Goal: Information Seeking & Learning: Learn about a topic

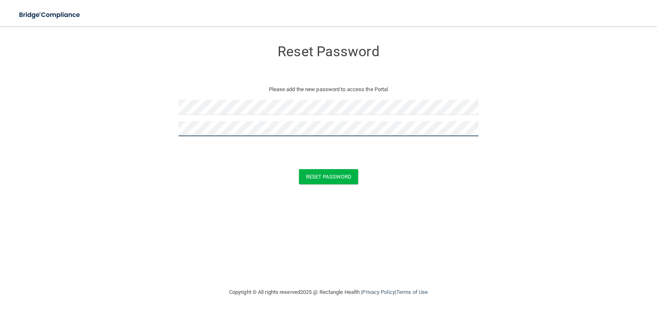
click at [299, 169] on button "Reset Password" at bounding box center [328, 176] width 59 height 15
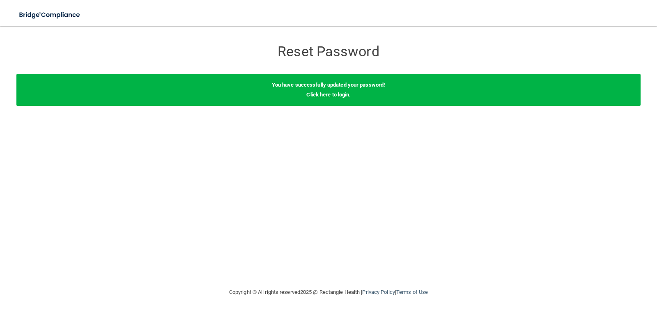
click at [315, 96] on link "Click here to login" at bounding box center [327, 95] width 43 height 6
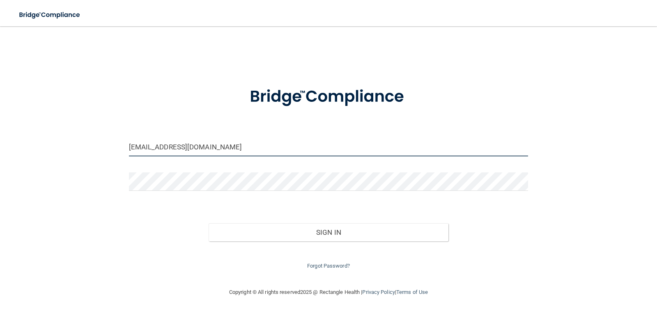
drag, startPoint x: 236, startPoint y: 147, endPoint x: 46, endPoint y: 157, distance: 190.7
click at [47, 158] on div "[EMAIL_ADDRESS][DOMAIN_NAME] Invalid email/password. You don't have permission …" at bounding box center [328, 156] width 624 height 245
type input "[EMAIL_ADDRESS][DOMAIN_NAME]"
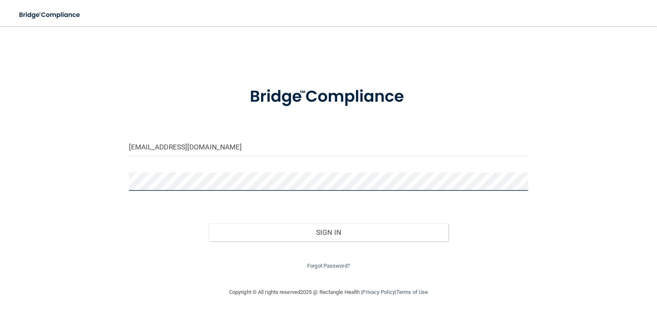
click at [208, 223] on button "Sign In" at bounding box center [328, 232] width 240 height 18
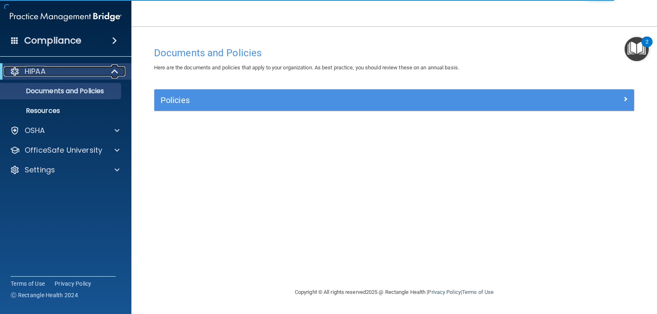
click at [101, 71] on div "HIPAA" at bounding box center [54, 71] width 101 height 10
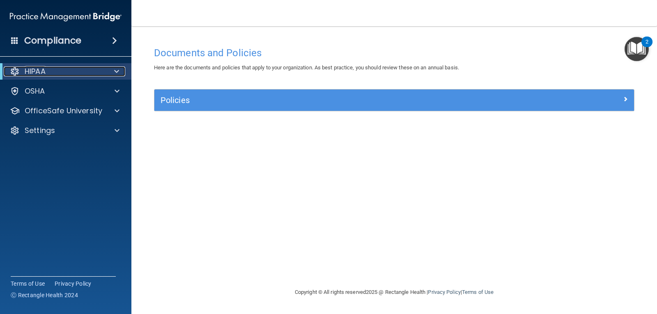
click at [102, 71] on div "HIPAA" at bounding box center [54, 71] width 101 height 10
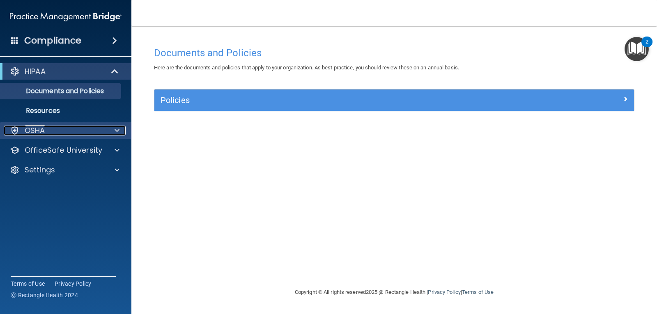
click at [117, 130] on span at bounding box center [117, 131] width 5 height 10
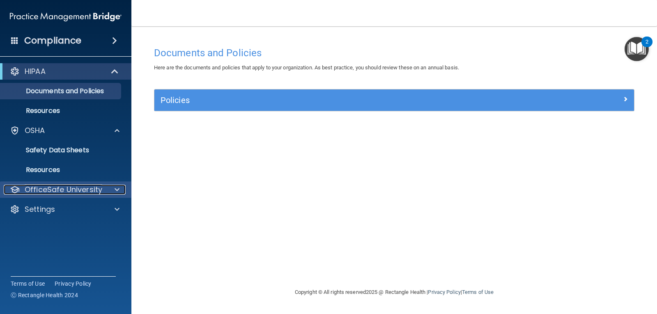
click at [106, 185] on div at bounding box center [115, 190] width 21 height 10
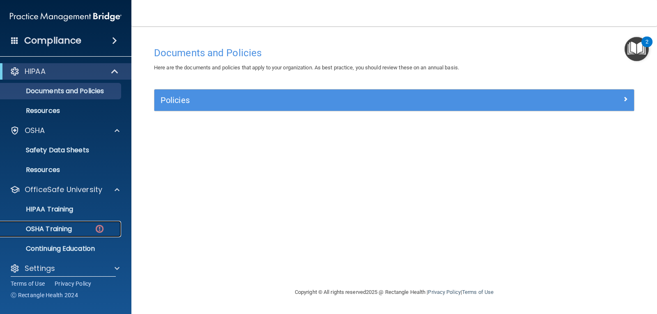
click at [103, 229] on img at bounding box center [99, 229] width 10 height 10
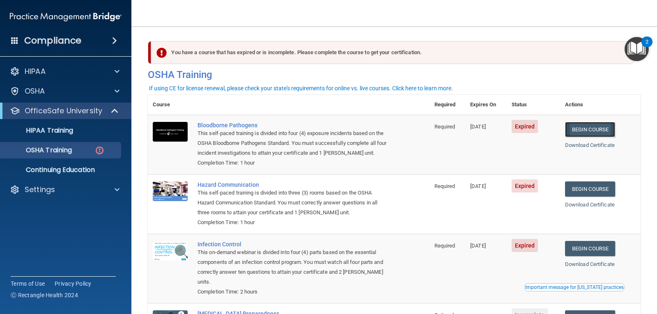
click at [573, 129] on link "Begin Course" at bounding box center [590, 129] width 50 height 15
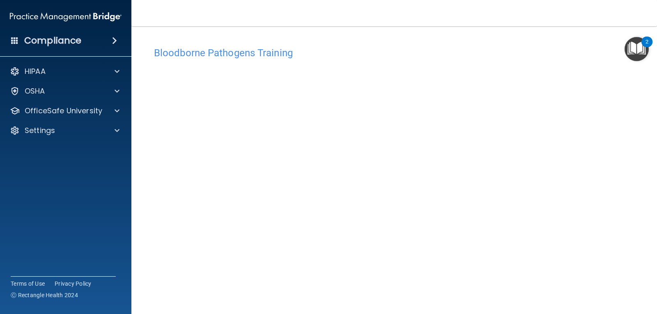
click at [638, 42] on img "Open Resource Center, 2 new notifications" at bounding box center [636, 49] width 24 height 24
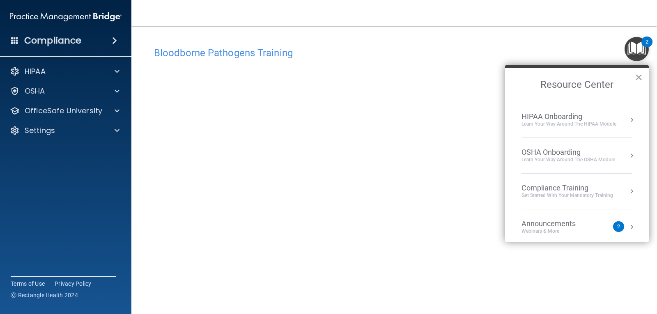
click at [615, 227] on div "2" at bounding box center [618, 226] width 11 height 11
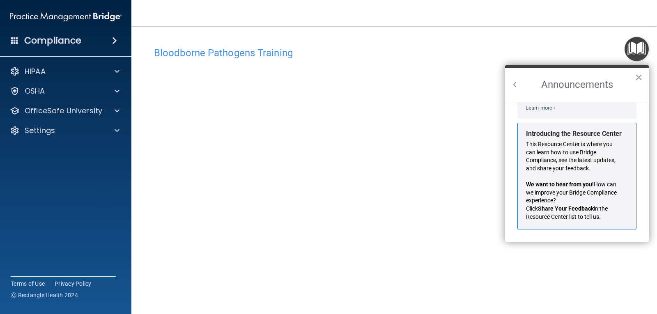
scroll to position [144, 0]
click at [638, 76] on button "×" at bounding box center [638, 77] width 8 height 13
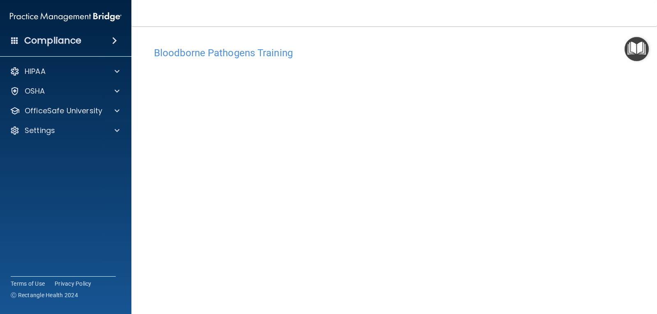
drag, startPoint x: 616, startPoint y: 286, endPoint x: 631, endPoint y: 184, distance: 103.3
click at [631, 184] on div "Bloodborne Pathogens Training This course doesn’t expire until 04/24/2025. Are …" at bounding box center [394, 185] width 492 height 284
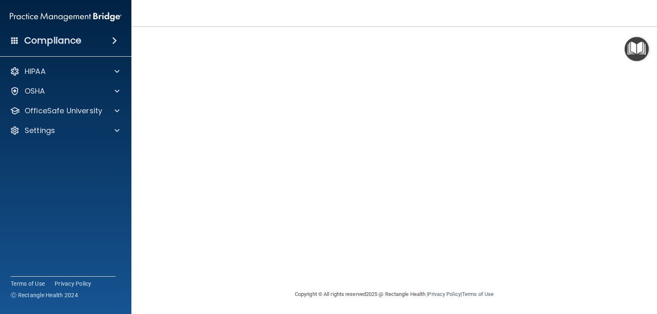
scroll to position [0, 0]
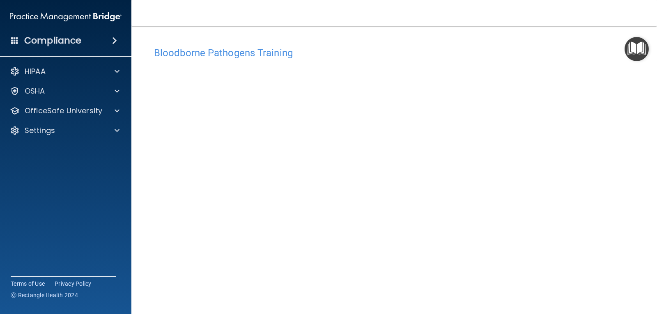
click at [641, 153] on main "Bloodborne Pathogens Training This course doesn’t expire until 04/24/2025. Are …" at bounding box center [393, 170] width 525 height 288
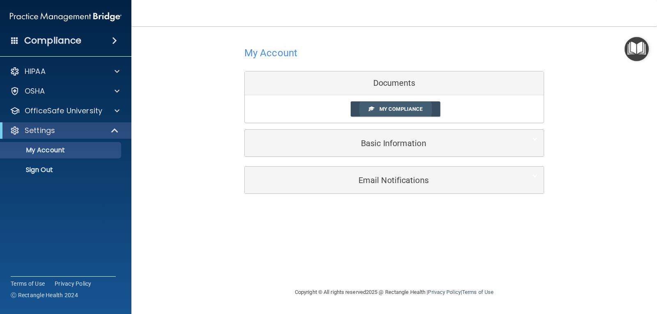
click at [404, 110] on span "My Compliance" at bounding box center [400, 109] width 43 height 6
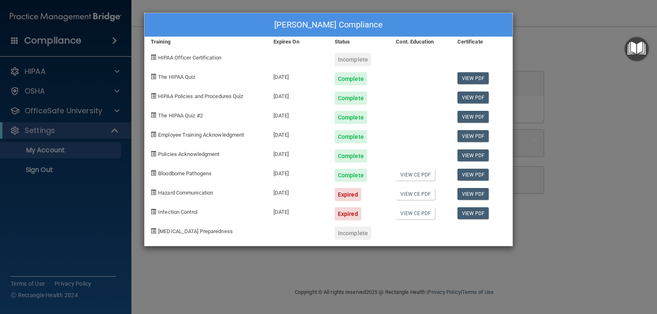
click at [350, 195] on div "Expired" at bounding box center [347, 194] width 27 height 13
click at [470, 192] on link "View PDF" at bounding box center [473, 194] width 32 height 12
click at [195, 193] on span "Hazard Communication" at bounding box center [185, 193] width 55 height 6
click at [354, 193] on div "Expired" at bounding box center [347, 194] width 27 height 13
click at [155, 193] on span at bounding box center [153, 192] width 5 height 5
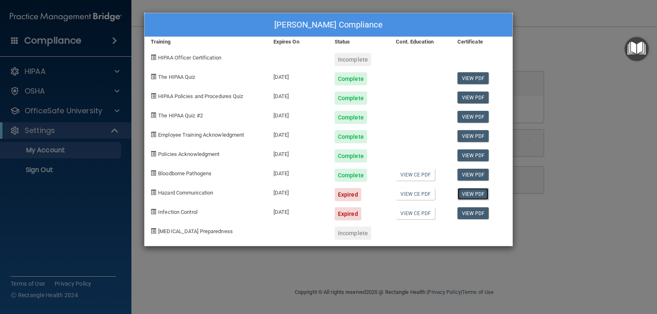
click at [479, 195] on link "View PDF" at bounding box center [473, 194] width 32 height 12
click at [421, 193] on link "View CE PDF" at bounding box center [415, 194] width 39 height 12
click at [213, 230] on span "COVID-19 Preparedness" at bounding box center [195, 231] width 75 height 6
click at [353, 230] on div "Incomplete" at bounding box center [352, 233] width 37 height 13
click at [72, 207] on div "Sandra Holland's Compliance Training Expires On Status Cont. Education Certific…" at bounding box center [328, 157] width 657 height 314
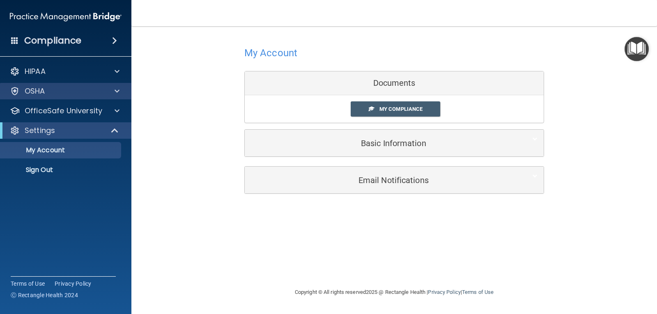
click at [32, 85] on div "OSHA" at bounding box center [66, 91] width 132 height 16
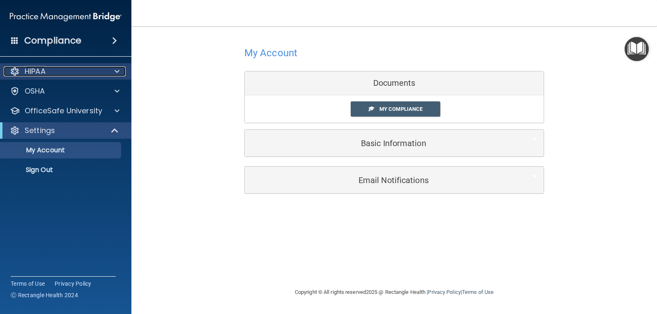
click at [120, 70] on div at bounding box center [115, 71] width 21 height 10
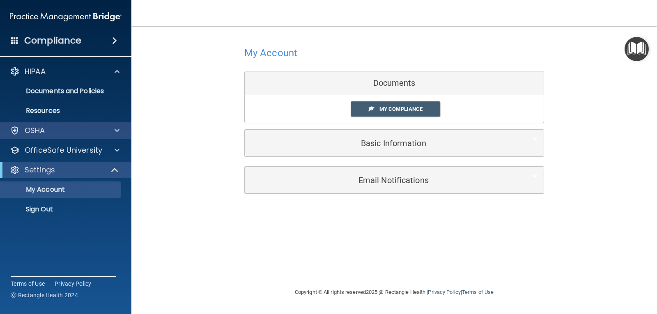
click at [117, 125] on div "OSHA" at bounding box center [66, 130] width 132 height 16
click at [115, 131] on span at bounding box center [117, 131] width 5 height 10
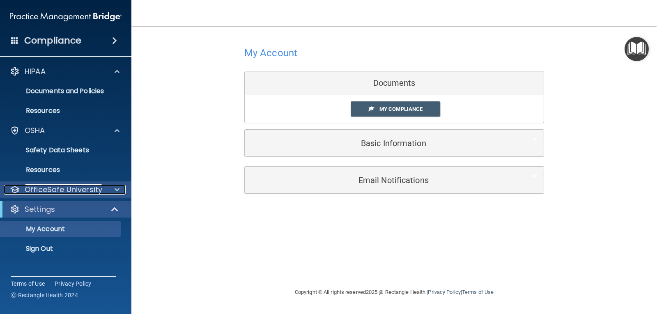
click at [115, 185] on div at bounding box center [115, 190] width 21 height 10
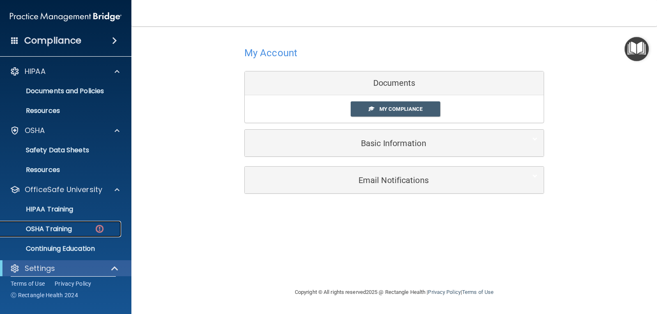
click at [105, 227] on div "OSHA Training" at bounding box center [61, 229] width 112 height 8
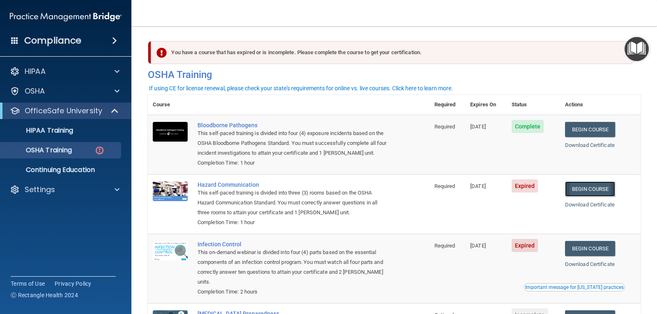
click at [577, 187] on link "Begin Course" at bounding box center [590, 188] width 50 height 15
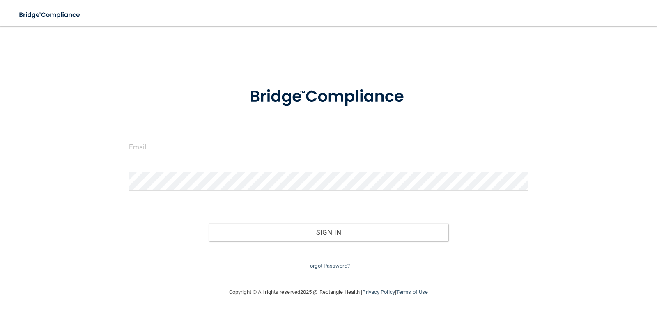
type input "[EMAIL_ADDRESS][DOMAIN_NAME]"
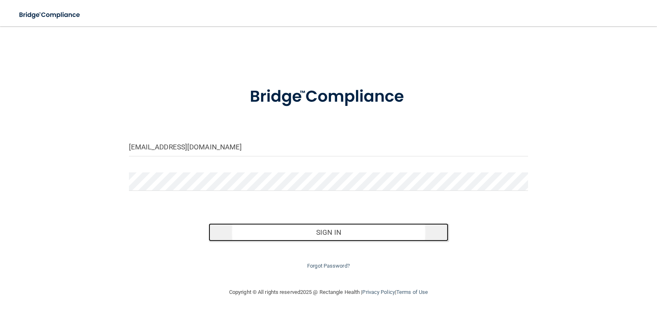
click at [352, 231] on button "Sign In" at bounding box center [328, 232] width 240 height 18
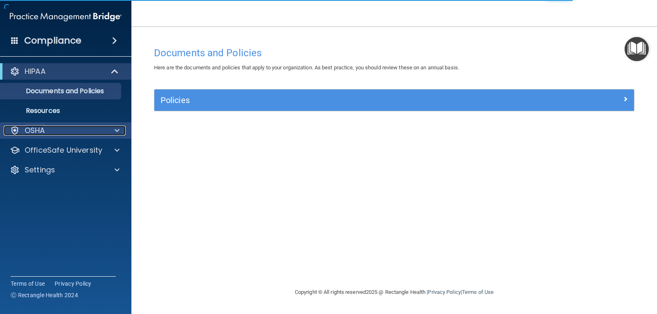
click at [115, 130] on span at bounding box center [117, 131] width 5 height 10
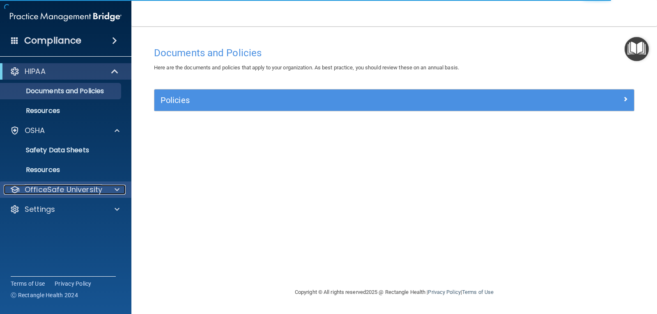
click at [115, 188] on span at bounding box center [117, 190] width 5 height 10
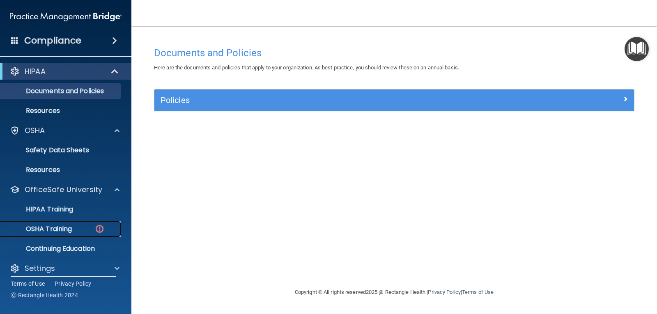
click at [101, 225] on img at bounding box center [99, 229] width 10 height 10
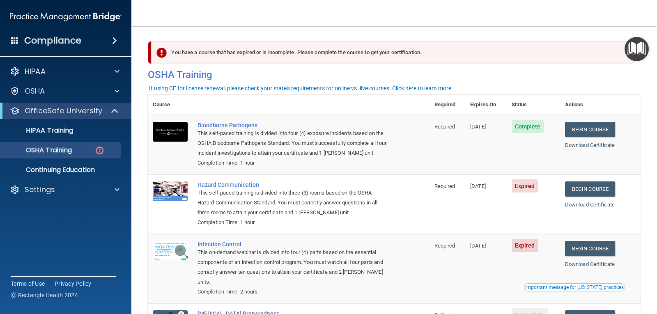
click at [526, 187] on span "Expired" at bounding box center [524, 185] width 27 height 13
click at [585, 188] on link "Begin Course" at bounding box center [590, 188] width 50 height 15
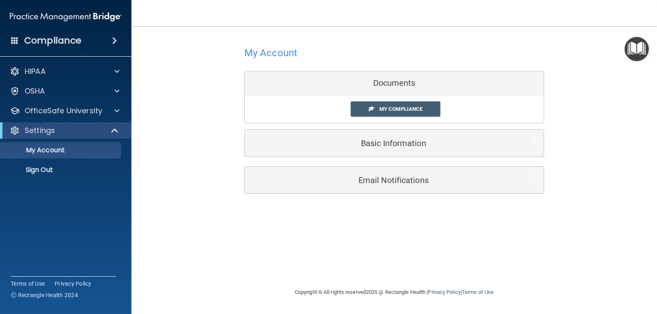
click at [253, 246] on div "My Account Documents My Compliance My Compliance My BAA Basic Information Full …" at bounding box center [394, 156] width 492 height 245
click at [385, 111] on span "My Compliance" at bounding box center [400, 109] width 43 height 6
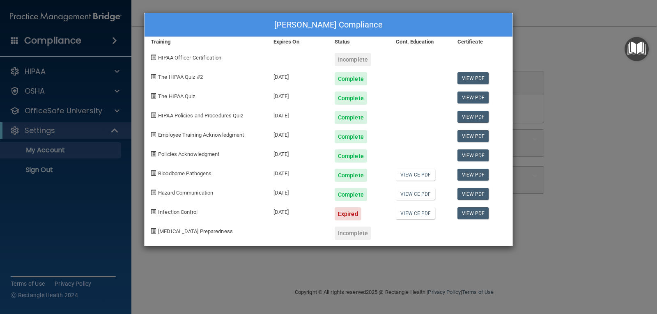
click at [556, 89] on div "[PERSON_NAME] Compliance Training Expires On Status Cont. Education Certificate…" at bounding box center [328, 157] width 657 height 314
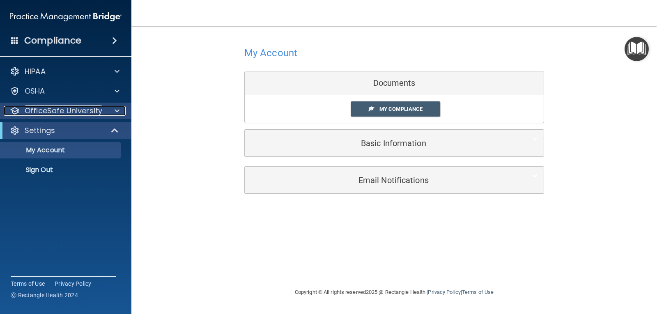
click at [112, 109] on div at bounding box center [115, 111] width 21 height 10
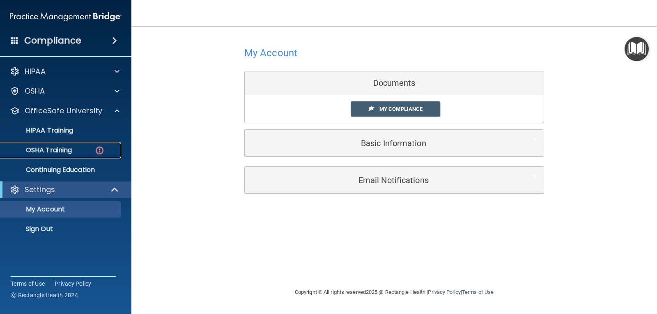
click at [102, 149] on img at bounding box center [99, 150] width 10 height 10
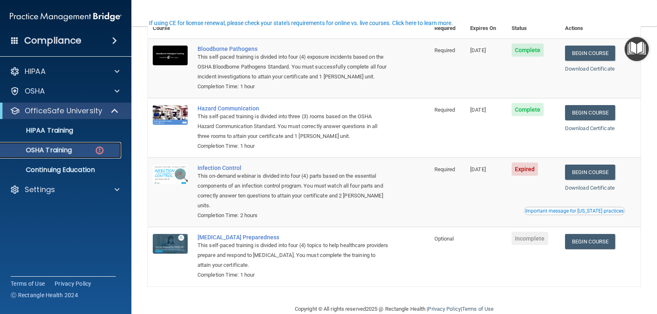
scroll to position [82, 0]
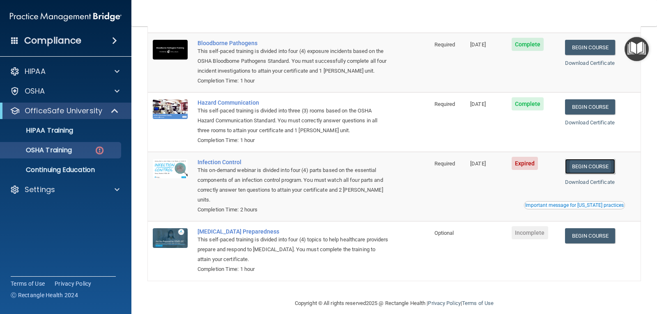
click at [607, 165] on link "Begin Course" at bounding box center [590, 166] width 50 height 15
click at [181, 174] on img at bounding box center [170, 169] width 35 height 20
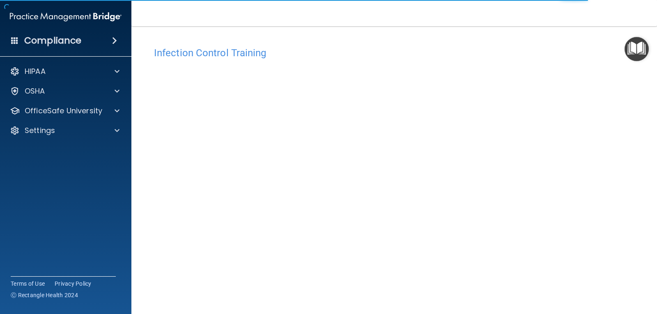
scroll to position [37, 0]
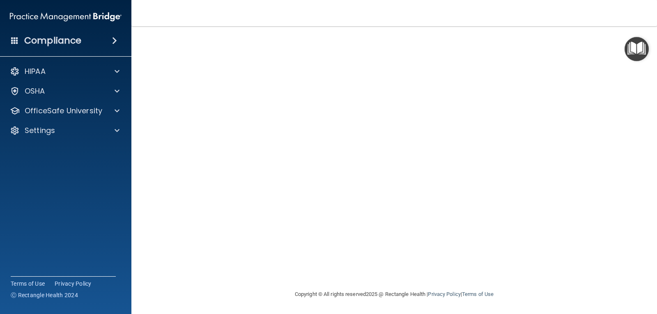
click at [515, 268] on iframe at bounding box center [581, 272] width 132 height 33
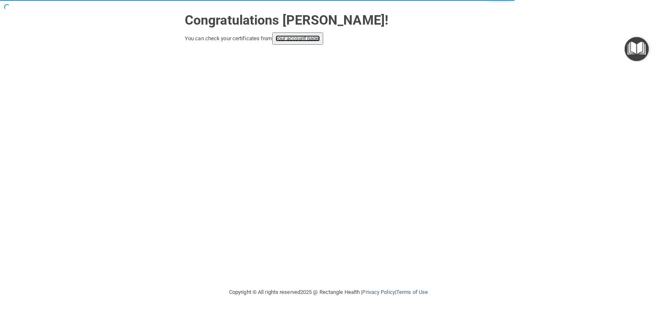
click at [287, 39] on link "your account page!" at bounding box center [297, 38] width 45 height 6
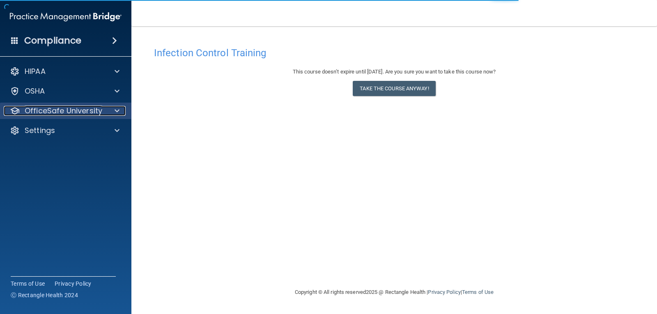
click at [113, 107] on div at bounding box center [115, 111] width 21 height 10
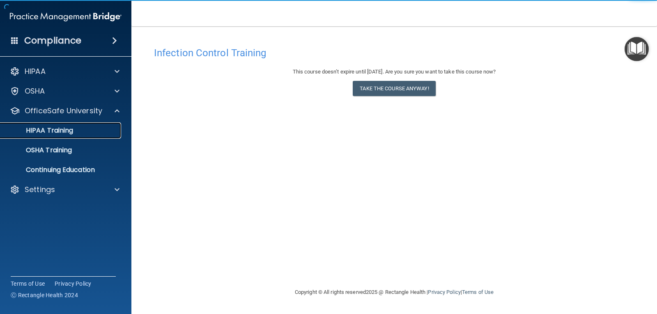
click at [76, 128] on div "HIPAA Training" at bounding box center [61, 130] width 112 height 8
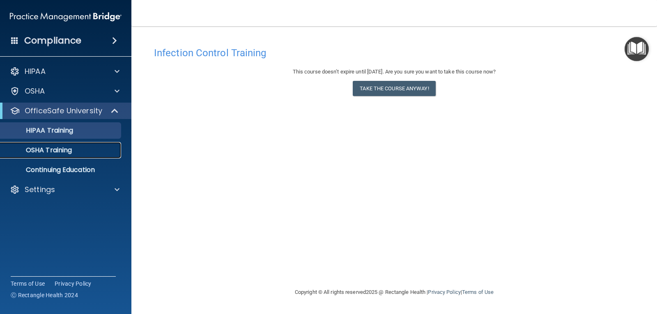
click at [64, 147] on p "OSHA Training" at bounding box center [38, 150] width 66 height 8
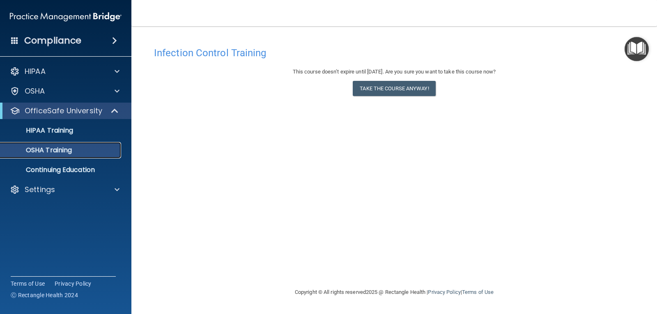
click at [78, 144] on link "OSHA Training" at bounding box center [56, 150] width 129 height 16
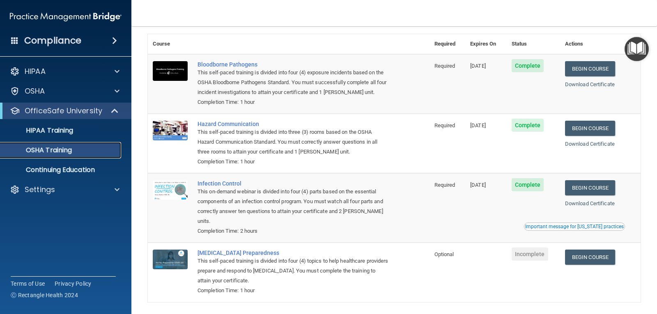
scroll to position [70, 0]
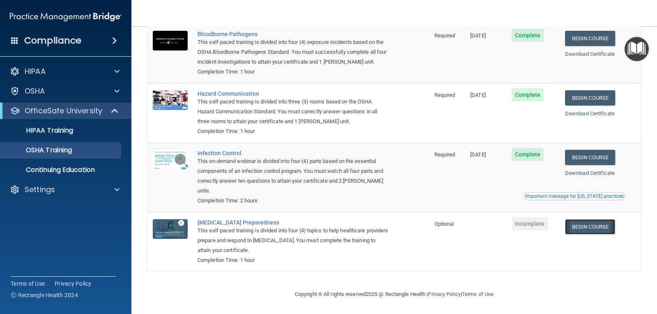
click at [586, 227] on link "Begin Course" at bounding box center [590, 226] width 50 height 15
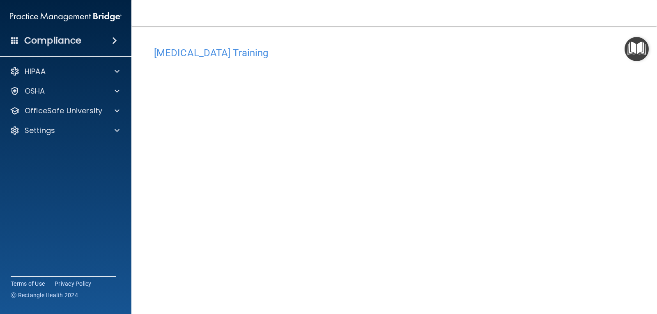
scroll to position [37, 0]
